Goal: Information Seeking & Learning: Learn about a topic

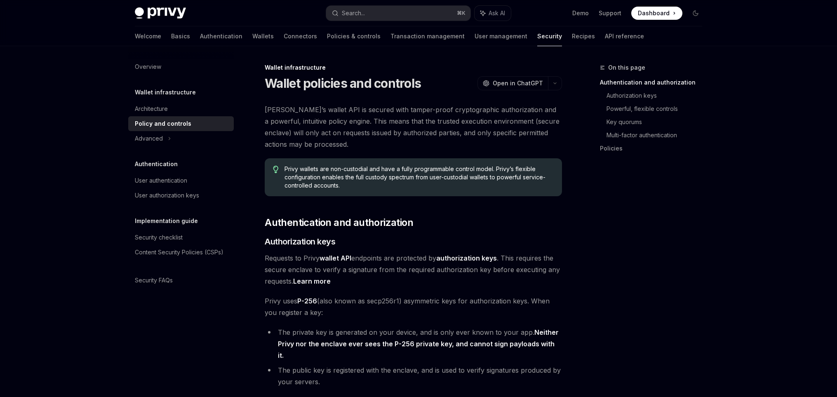
scroll to position [51, 0]
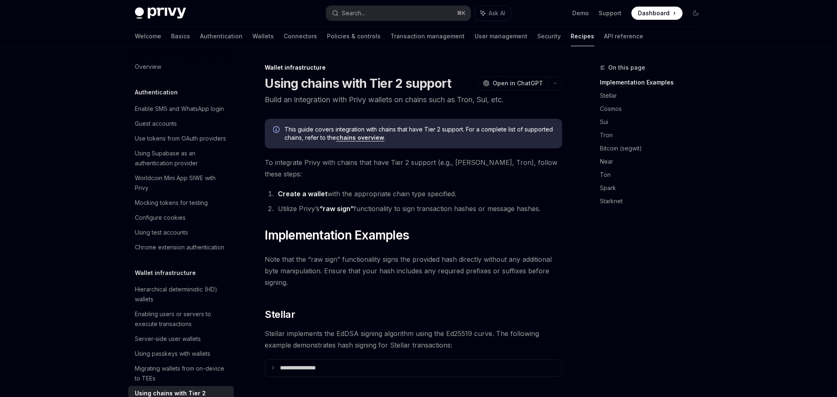
scroll to position [64, 0]
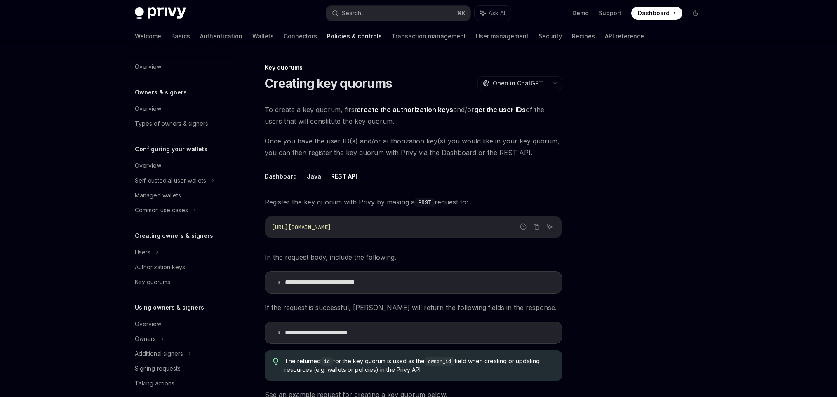
scroll to position [129, 0]
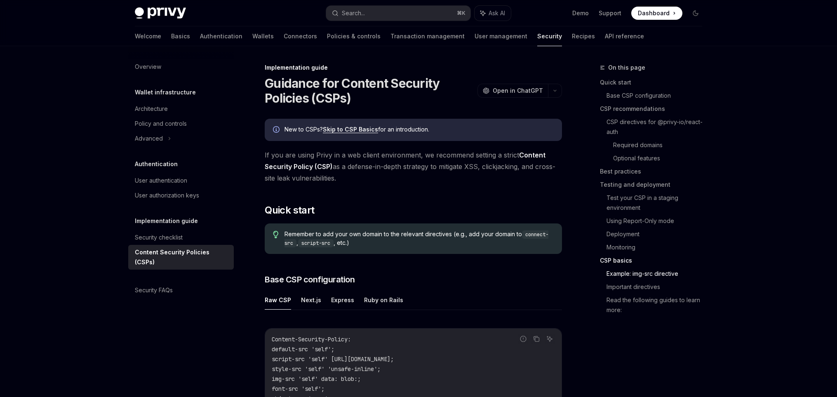
scroll to position [2006, 0]
